Goal: Task Accomplishment & Management: Manage account settings

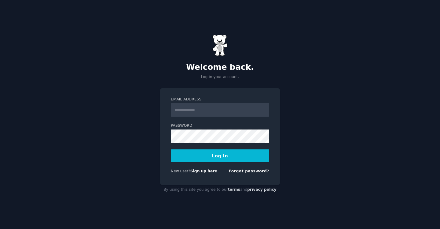
click at [226, 116] on input "Email Address" at bounding box center [220, 109] width 98 height 13
click at [224, 112] on input "Email Address" at bounding box center [220, 109] width 98 height 13
click at [261, 111] on input "Email Address" at bounding box center [220, 109] width 98 height 13
click at [239, 105] on input "Email Address" at bounding box center [220, 109] width 98 height 13
click at [375, 55] on div "Welcome back. Log in your account. Email Address Password Log In New user? Sign…" at bounding box center [220, 114] width 440 height 229
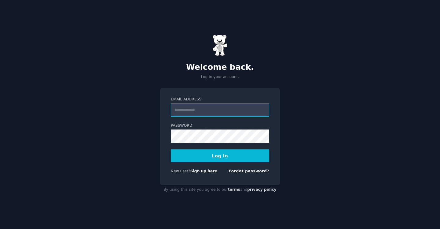
click at [237, 106] on input "Email Address" at bounding box center [220, 109] width 98 height 13
click at [231, 109] on input "Email Address" at bounding box center [220, 109] width 98 height 13
click at [237, 112] on input "Email Address" at bounding box center [220, 109] width 98 height 13
paste input "**********"
type input "**********"
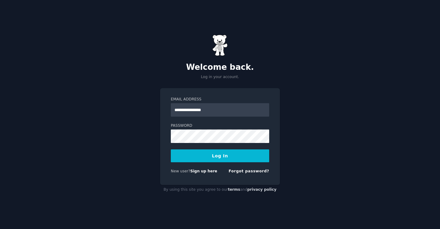
click at [216, 155] on button "Log In" at bounding box center [220, 155] width 98 height 13
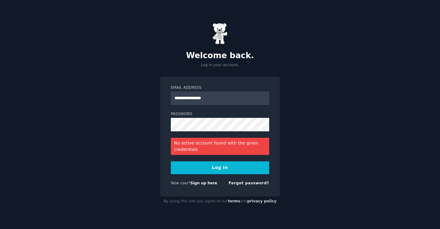
click at [226, 168] on button "Log In" at bounding box center [220, 167] width 98 height 13
